Goal: Task Accomplishment & Management: Manage account settings

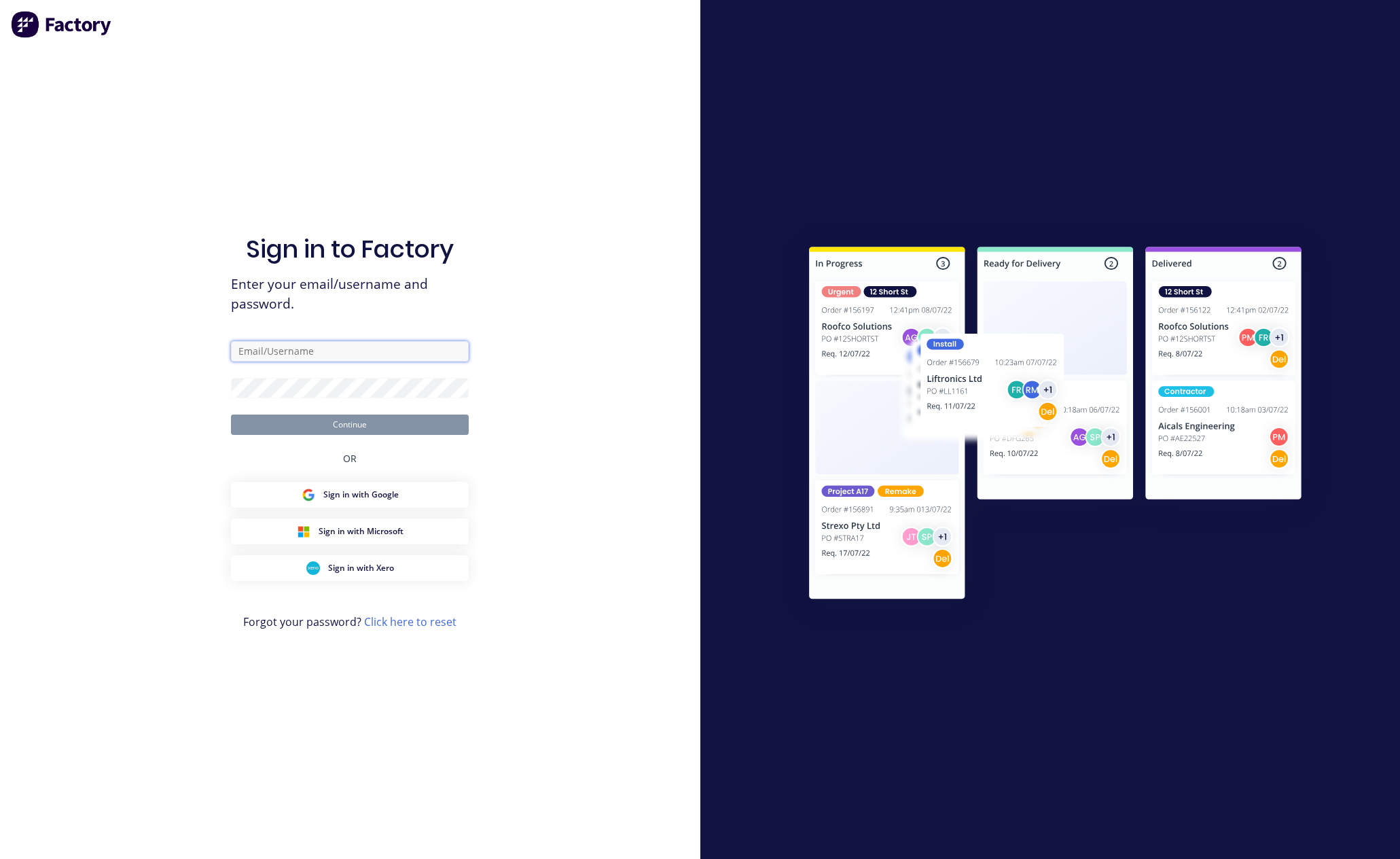
click at [352, 356] on input "text" at bounding box center [350, 351] width 237 height 21
paste input "[EMAIL_ADDRESS][DOMAIN_NAME]"
type input "[EMAIL_ADDRESS][DOMAIN_NAME]"
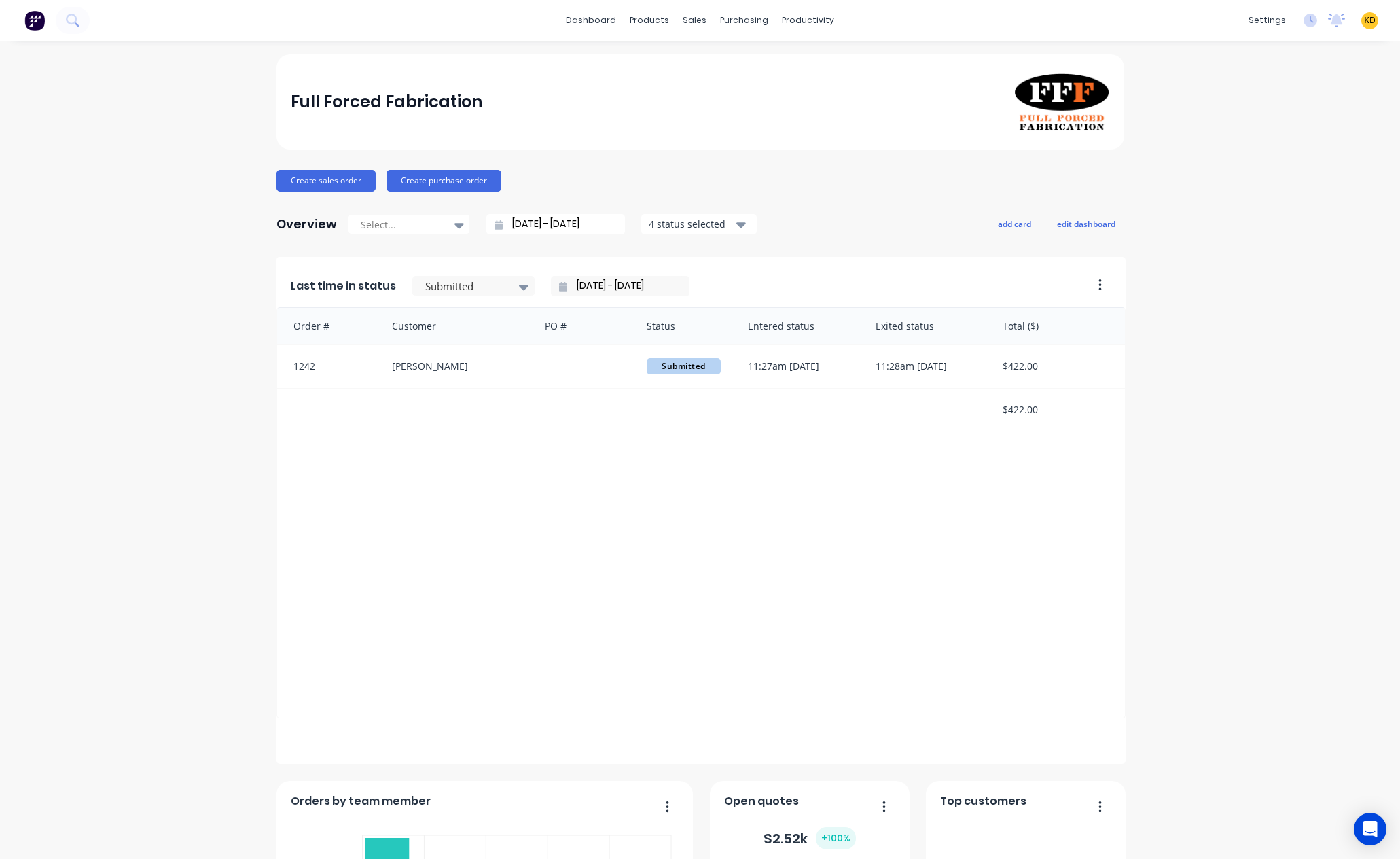
click at [1265, 159] on div "Full Forced Fabrication Create sales order Create purchase order Overview Selec…" at bounding box center [700, 758] width 1400 height 1408
click at [1231, 96] on link "Team" at bounding box center [1192, 92] width 180 height 27
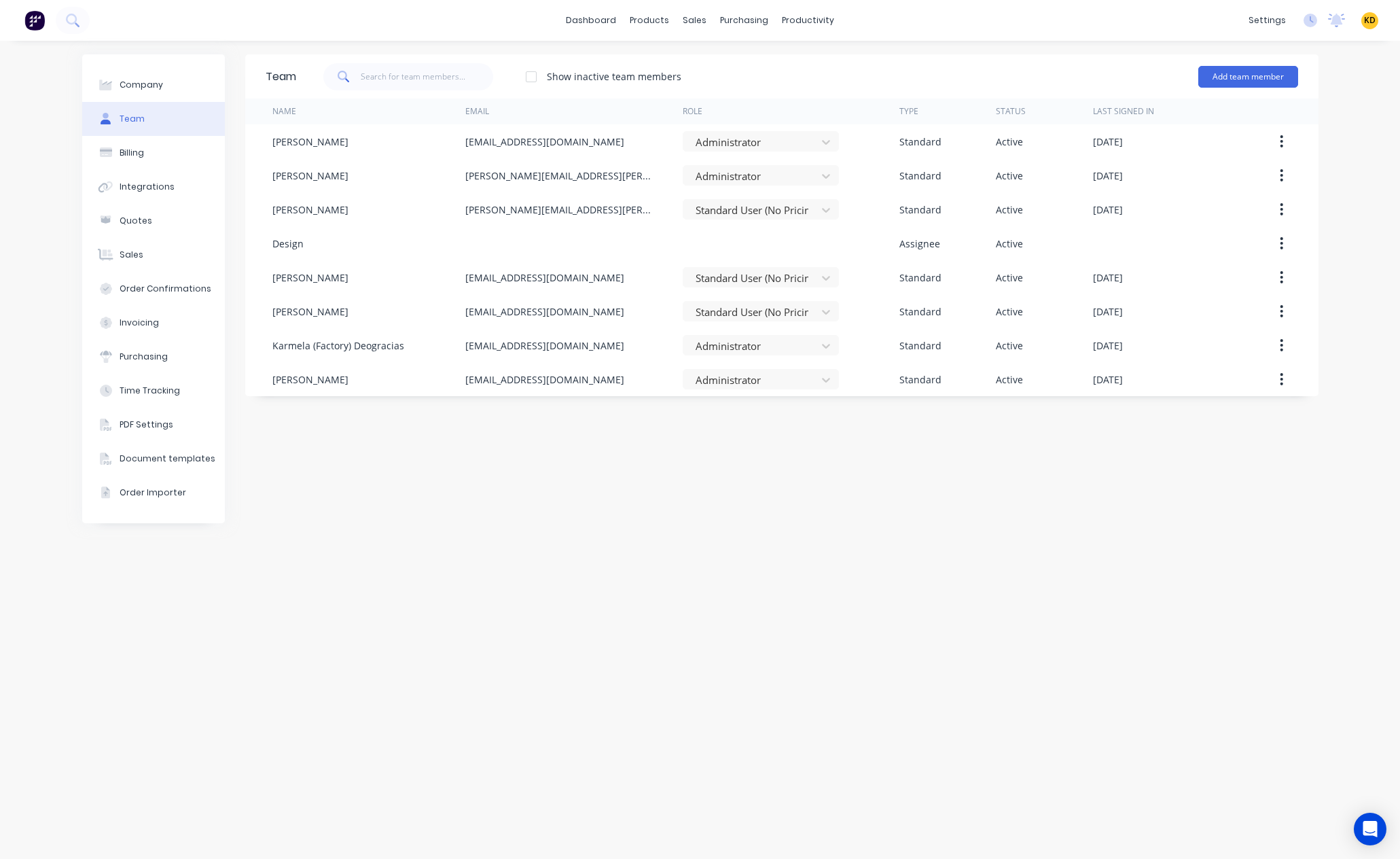
click at [531, 79] on div at bounding box center [531, 77] width 27 height 27
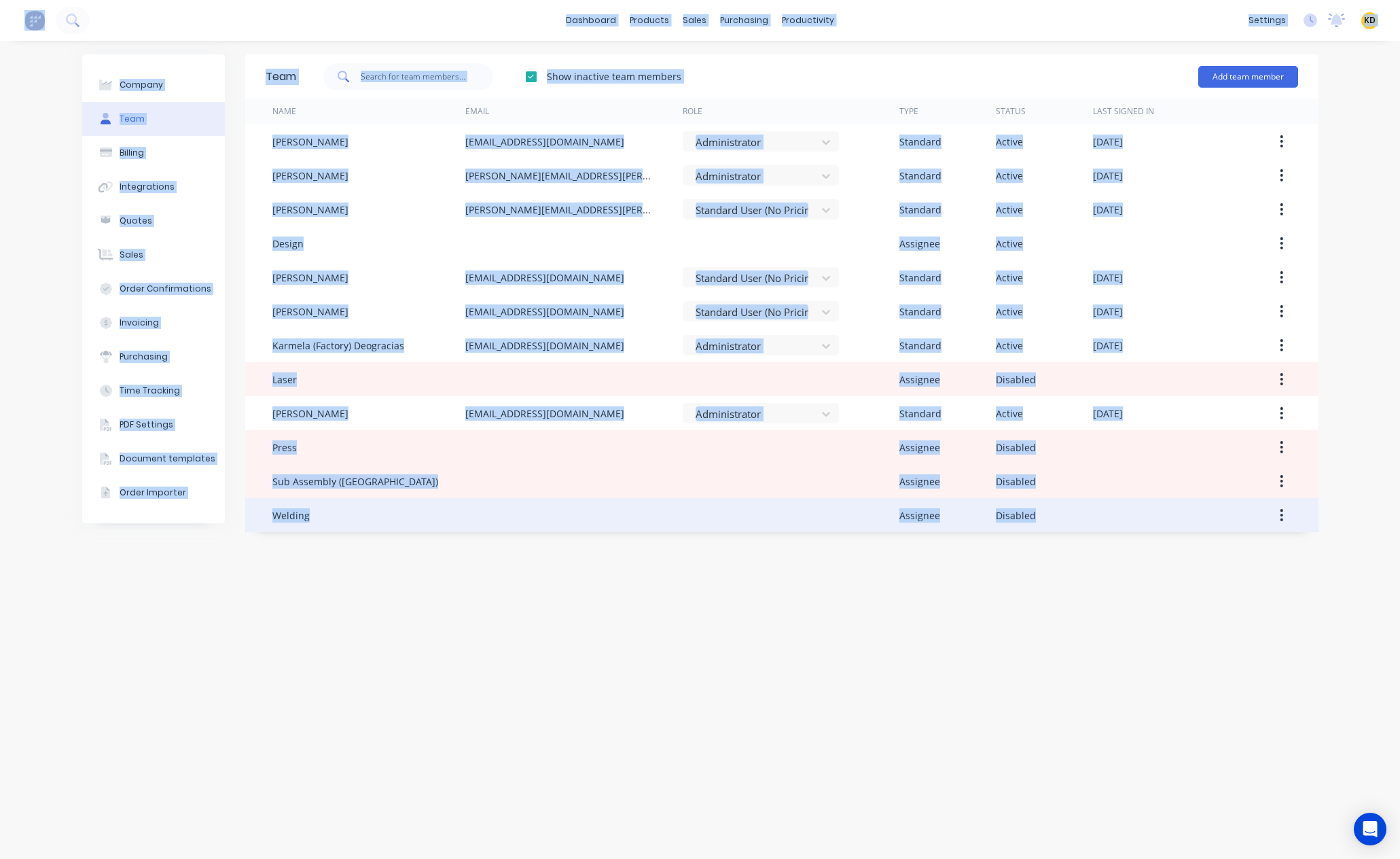
drag, startPoint x: 1104, startPoint y: 631, endPoint x: 1284, endPoint y: 514, distance: 214.7
click at [1116, 629] on div "Team Show inactive team members Add team member Name Email Role Type Status Las…" at bounding box center [781, 450] width 1074 height 791
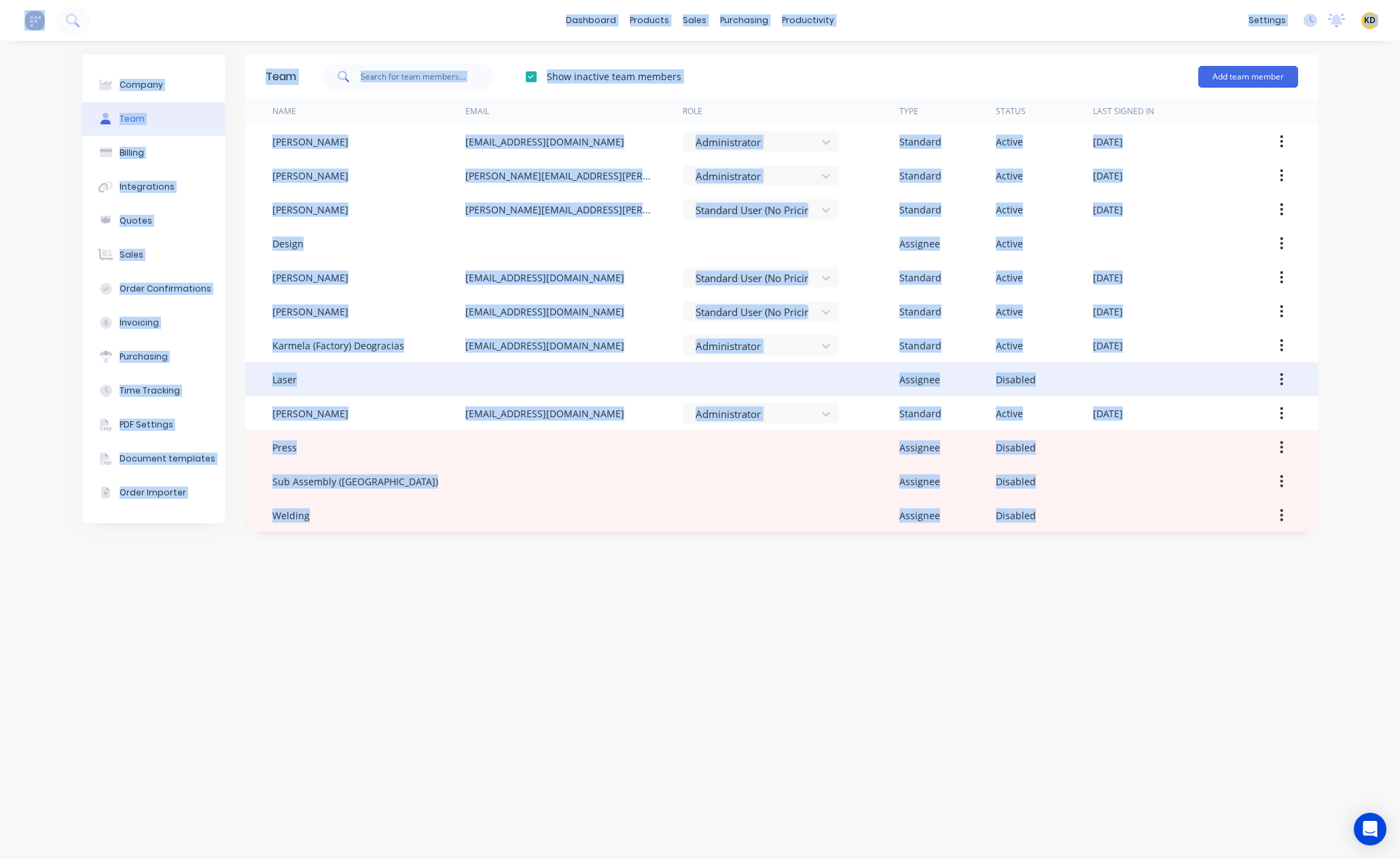
click at [1282, 378] on icon "button" at bounding box center [1281, 379] width 3 height 15
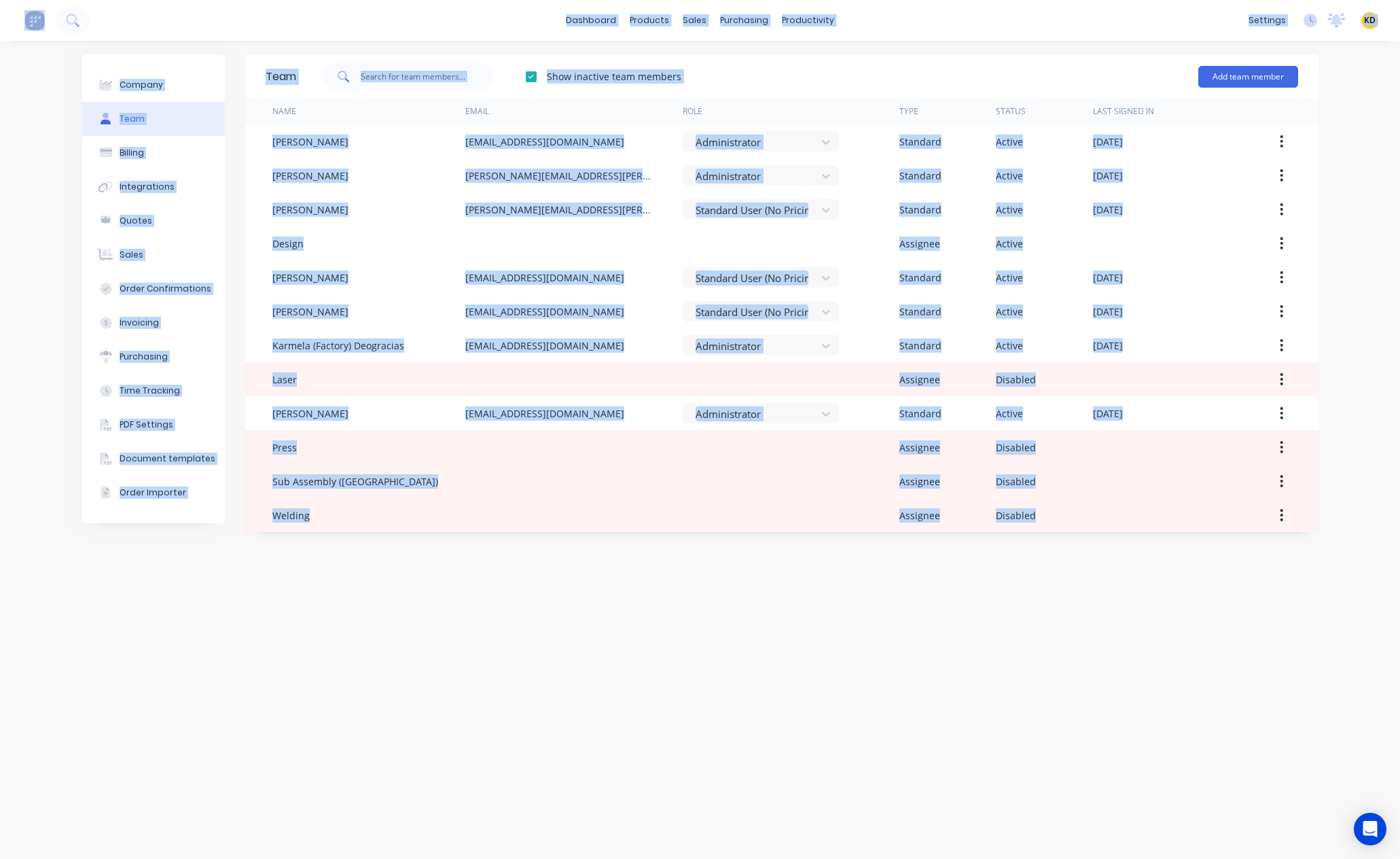
click at [1167, 624] on div "Team Show inactive team members Add team member Name Email Role Type Status Las…" at bounding box center [781, 450] width 1074 height 791
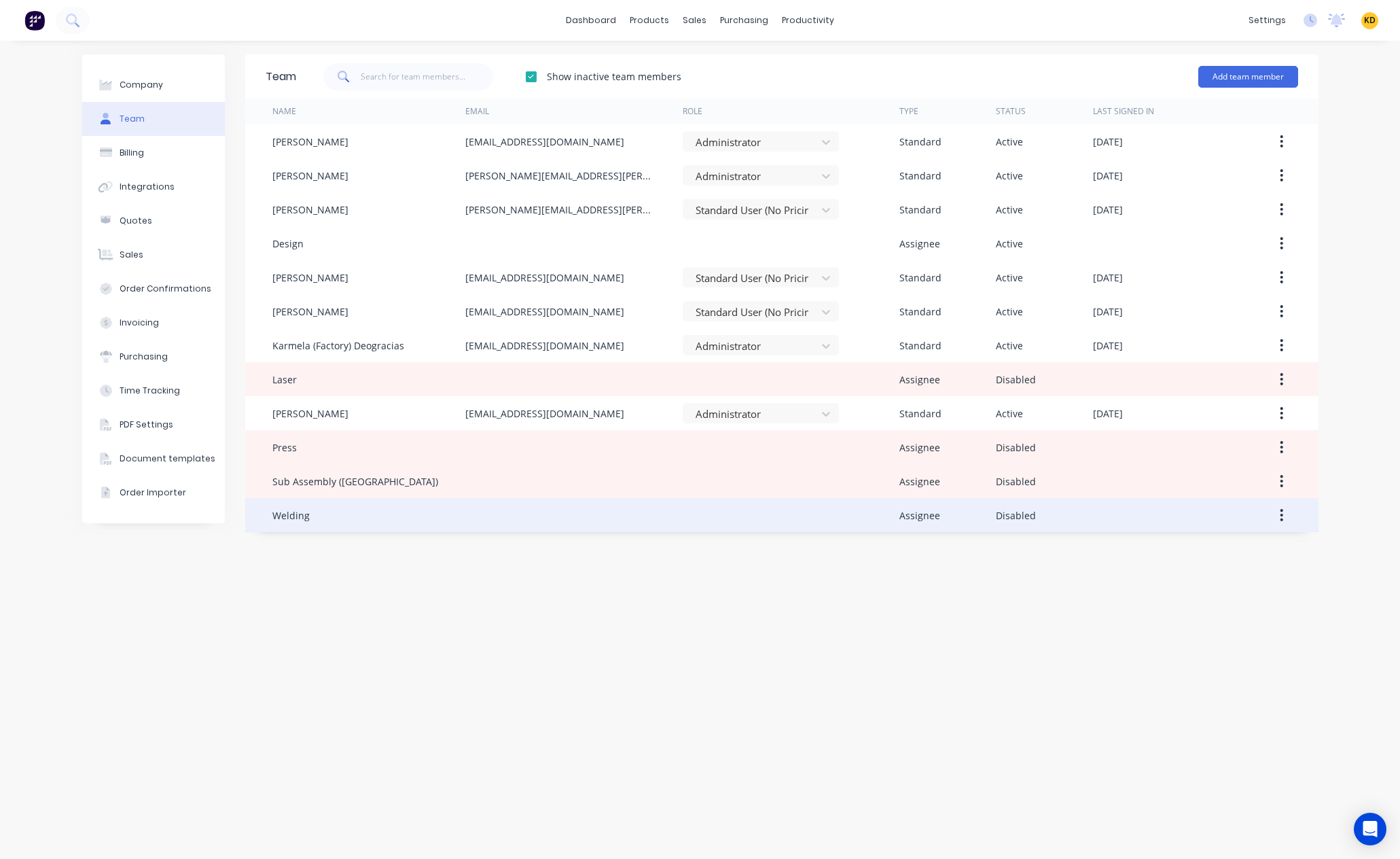
click at [1318, 503] on div "Welding Assignee Disabled" at bounding box center [781, 515] width 1074 height 34
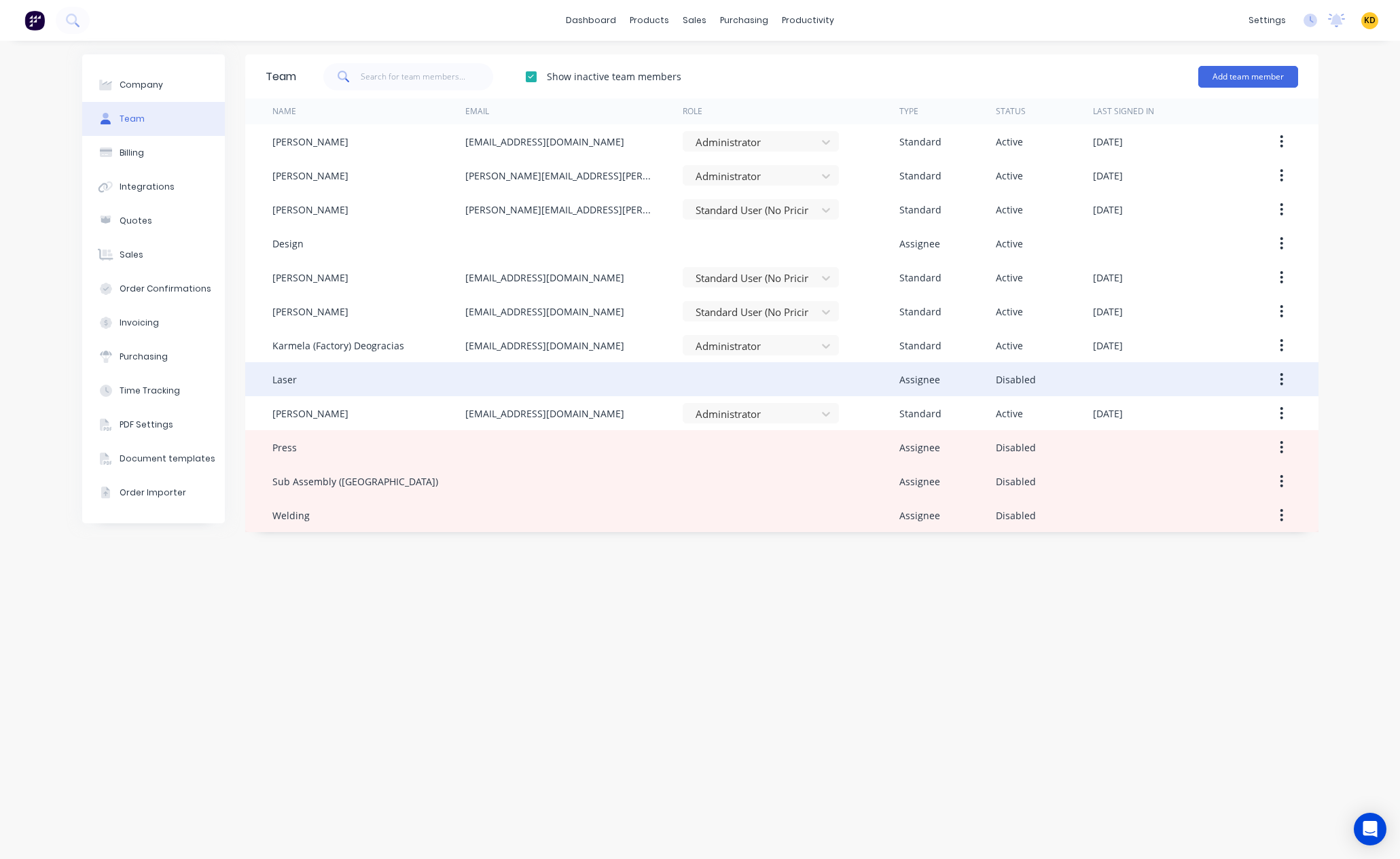
click at [1273, 373] on button "button" at bounding box center [1282, 379] width 32 height 25
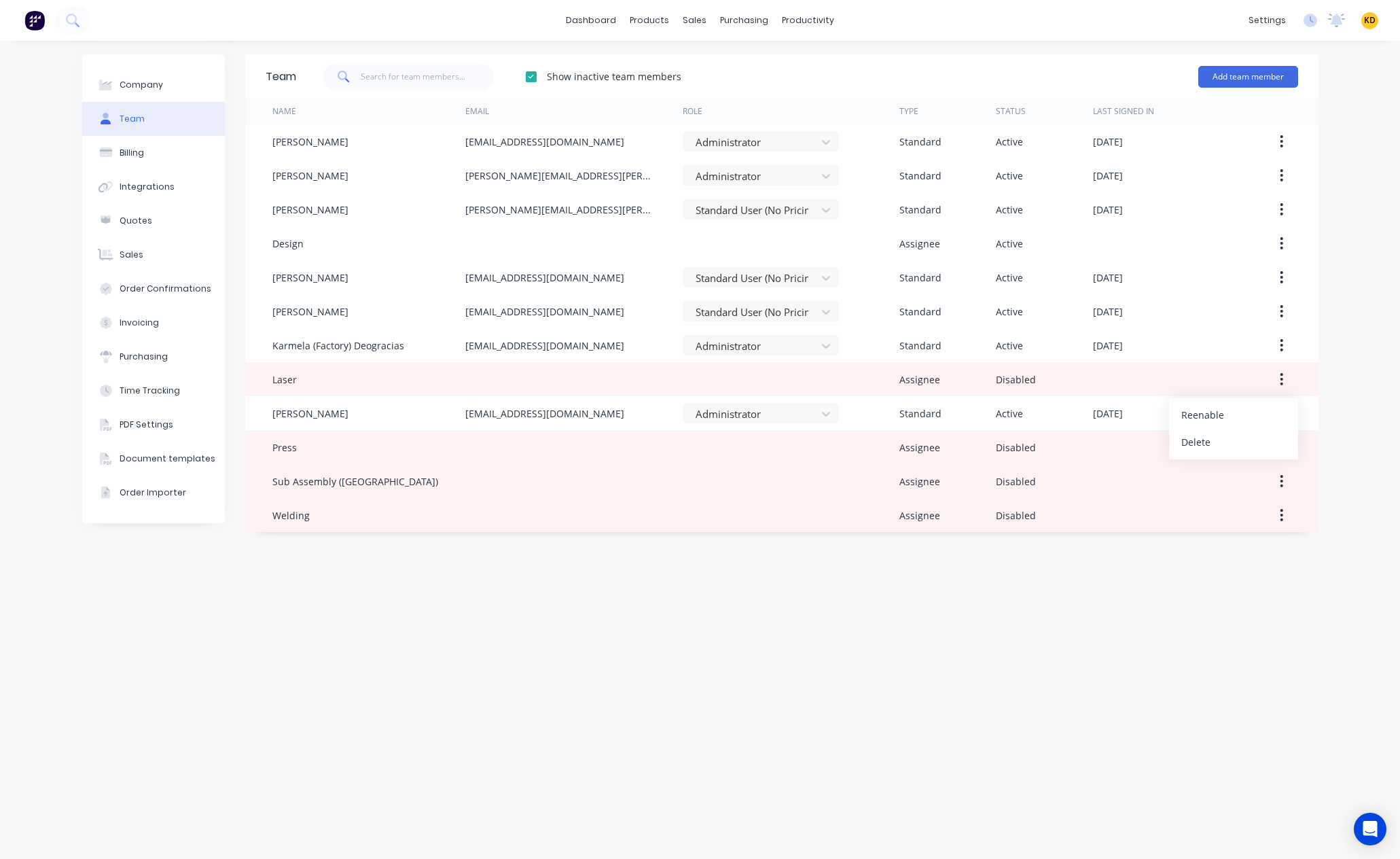
click at [637, 703] on div "Team Show inactive team members Add team member Name Email Role Type Status Las…" at bounding box center [781, 450] width 1074 height 791
click at [1369, 24] on span "KD" at bounding box center [1369, 21] width 12 height 12
click at [1283, 174] on button "Sign out" at bounding box center [1285, 170] width 180 height 27
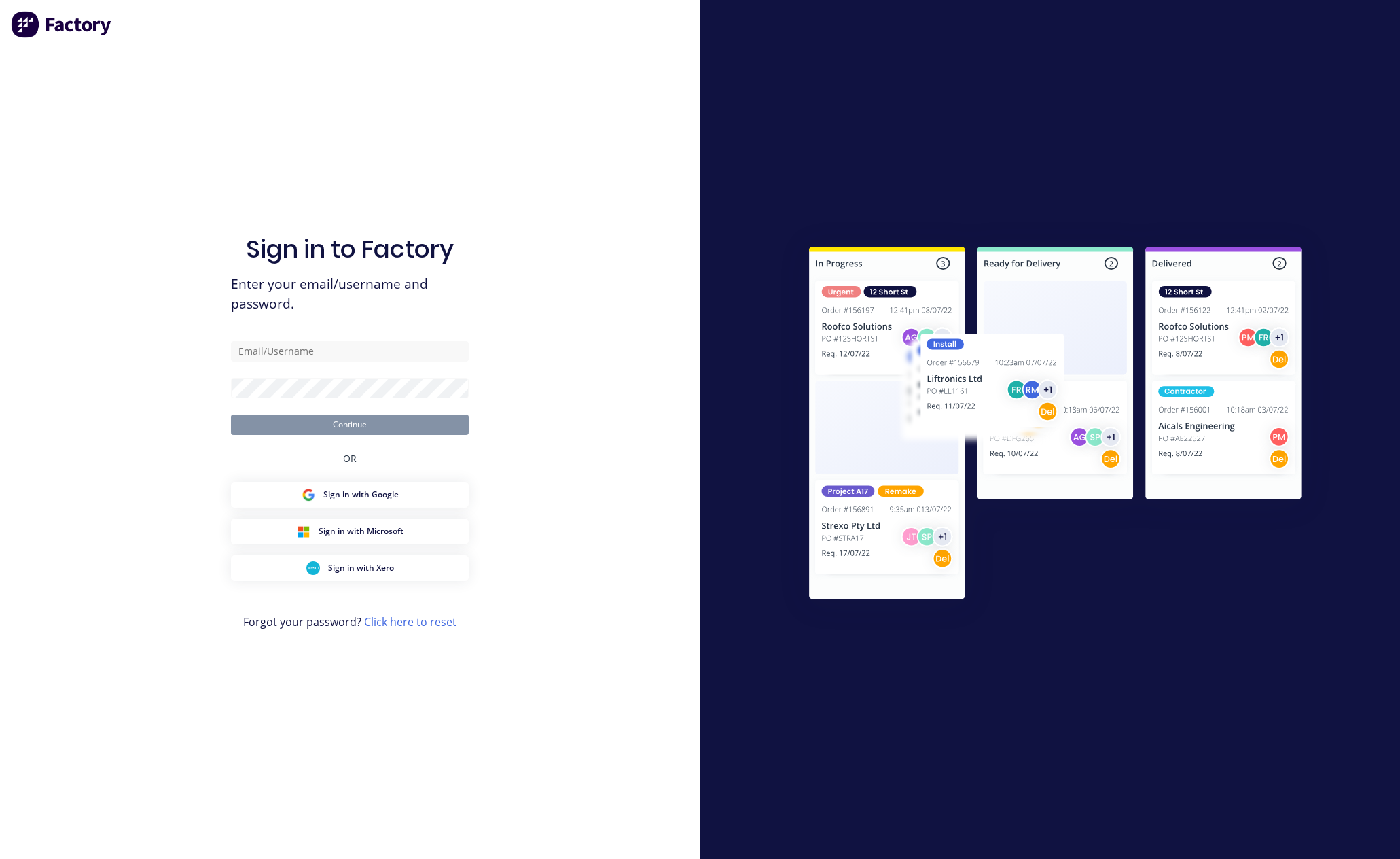
click at [1141, 6] on div at bounding box center [1051, 429] width 701 height 859
click at [506, 136] on div "Sign in to Factory Enter your email/username and password. Continue OR Sign in …" at bounding box center [350, 429] width 701 height 859
